Goal: Transaction & Acquisition: Purchase product/service

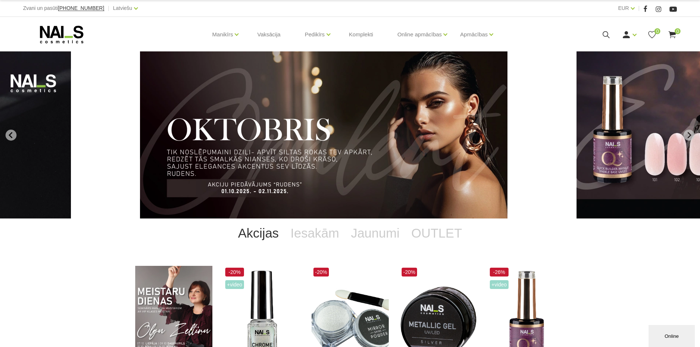
click at [606, 34] on icon at bounding box center [606, 34] width 9 height 9
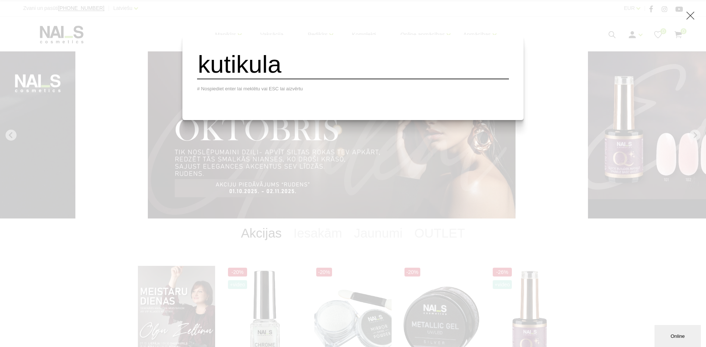
type input "kutikula"
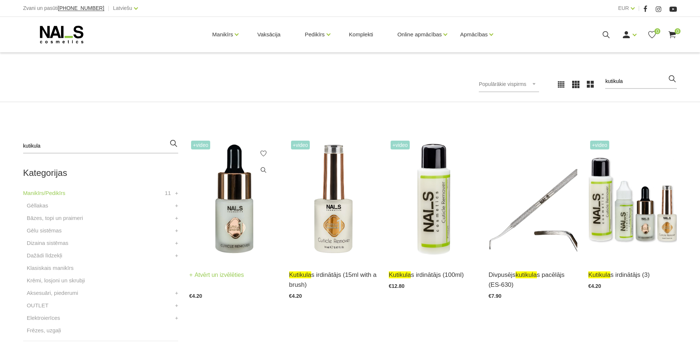
scroll to position [110, 0]
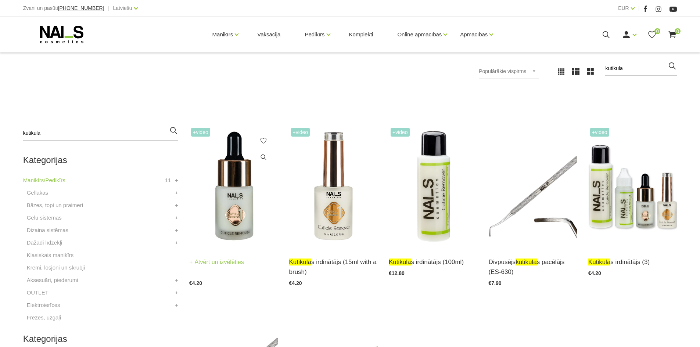
click at [228, 216] on img at bounding box center [233, 187] width 89 height 122
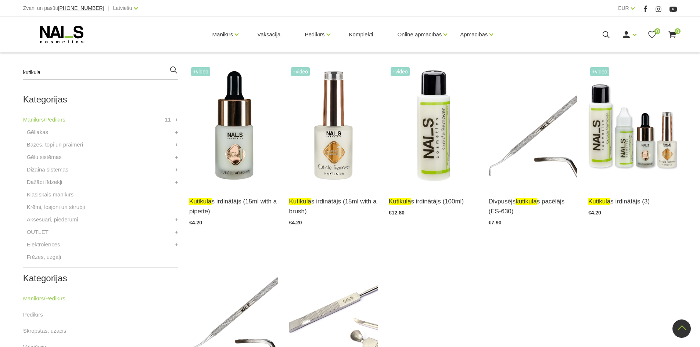
scroll to position [184, 0]
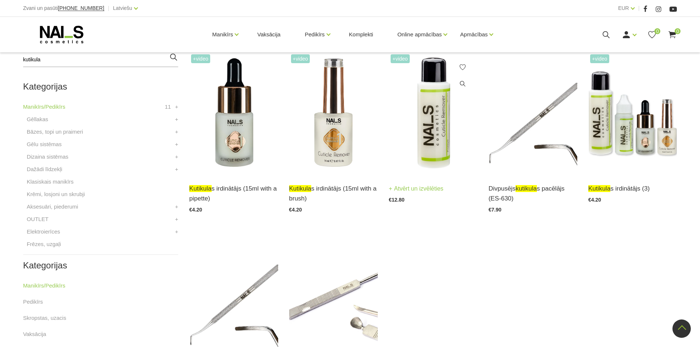
click at [440, 161] on img at bounding box center [433, 114] width 89 height 122
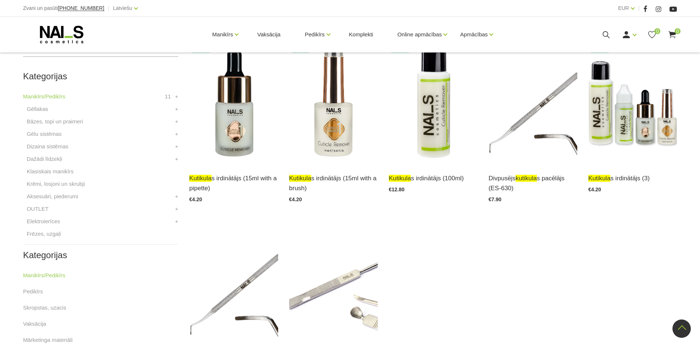
scroll to position [110, 0]
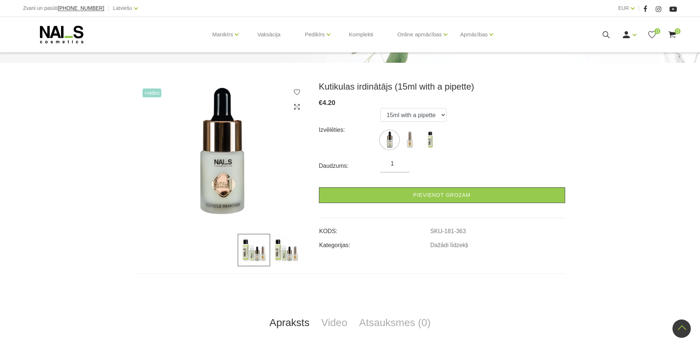
scroll to position [73, 0]
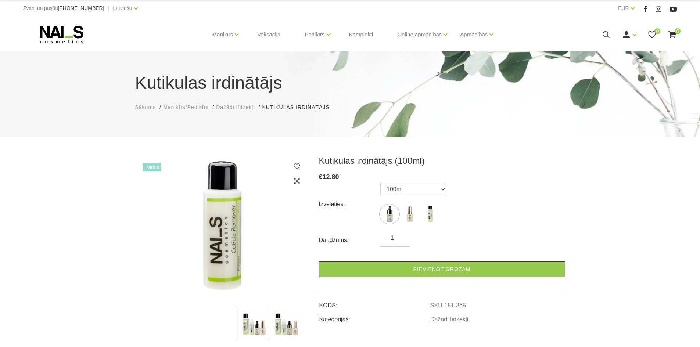
select select "365"
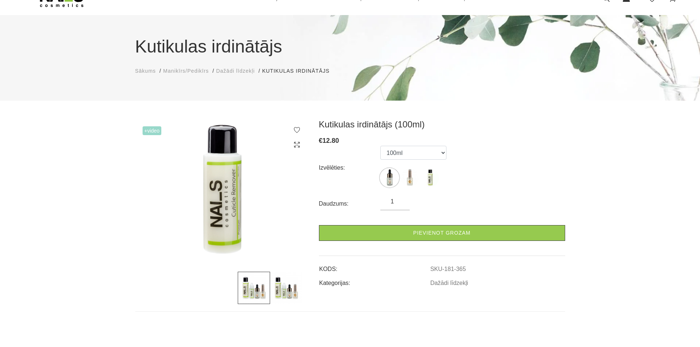
scroll to position [184, 0]
